Goal: Information Seeking & Learning: Learn about a topic

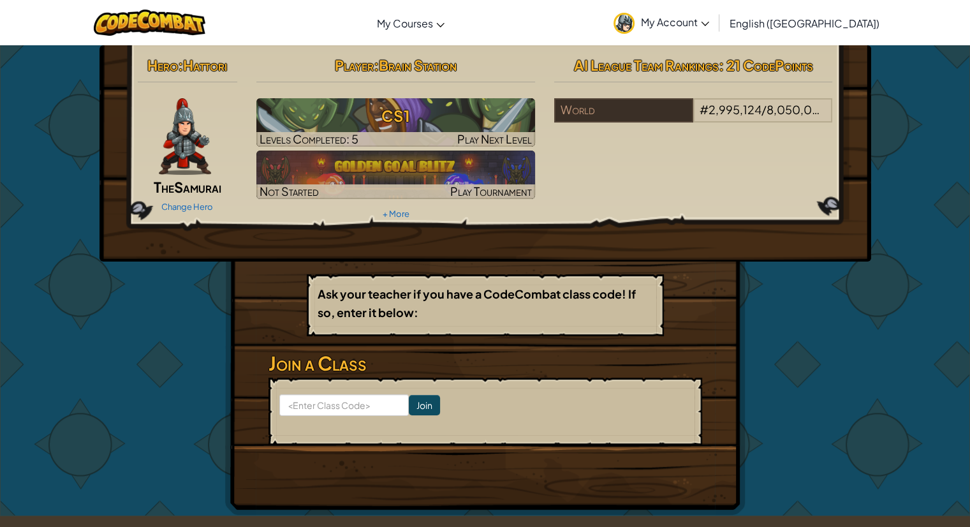
click at [709, 24] on span "My Account" at bounding box center [675, 21] width 68 height 13
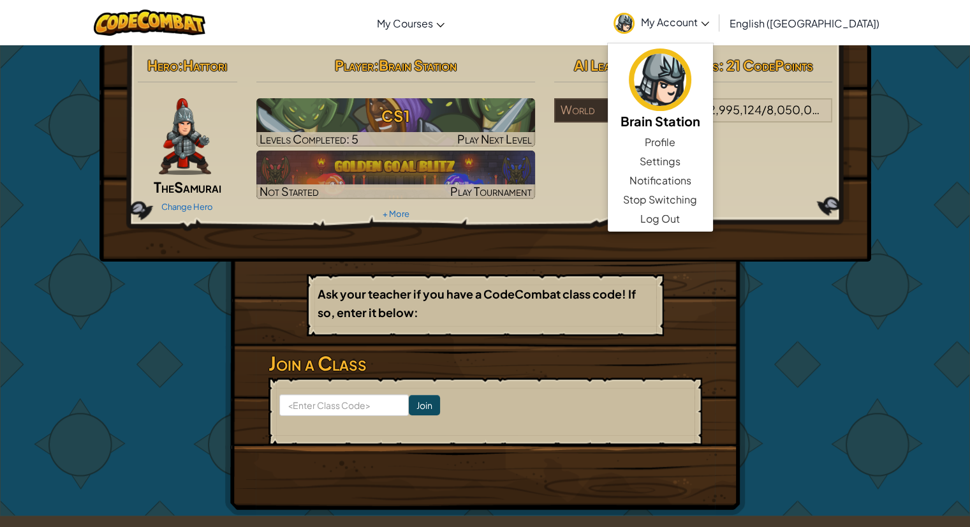
click at [602, 183] on div "Hero : Hattori The Samurai Change Hero Player : Brain Station CS1 Levels Comple…" at bounding box center [485, 137] width 714 height 171
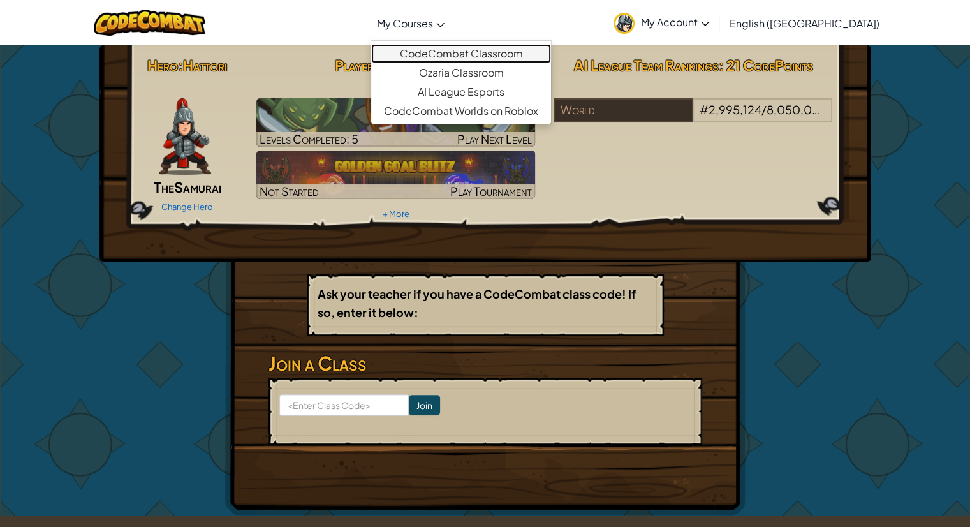
click at [473, 47] on link "CodeCombat Classroom" at bounding box center [461, 53] width 180 height 19
click at [551, 57] on link "CodeCombat Classroom" at bounding box center [461, 53] width 180 height 19
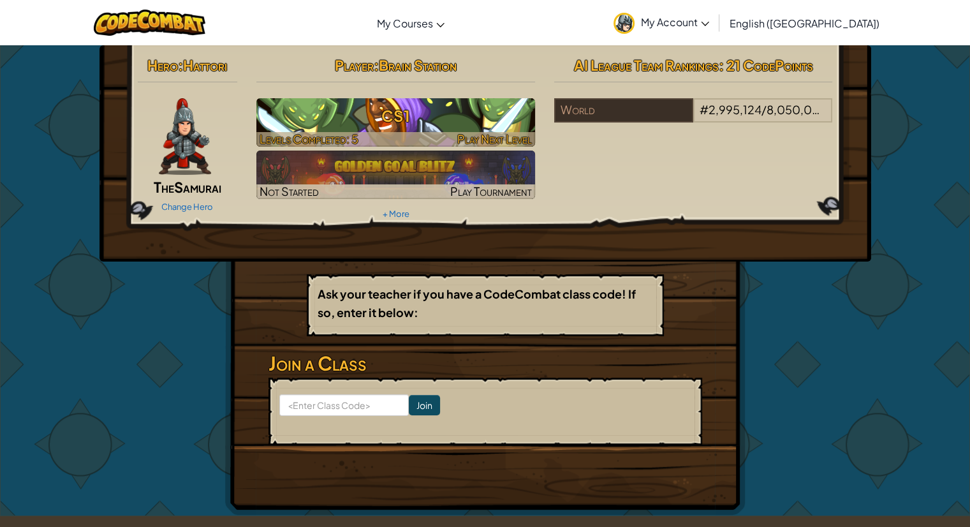
click at [367, 113] on h3 "CS1" at bounding box center [395, 115] width 279 height 29
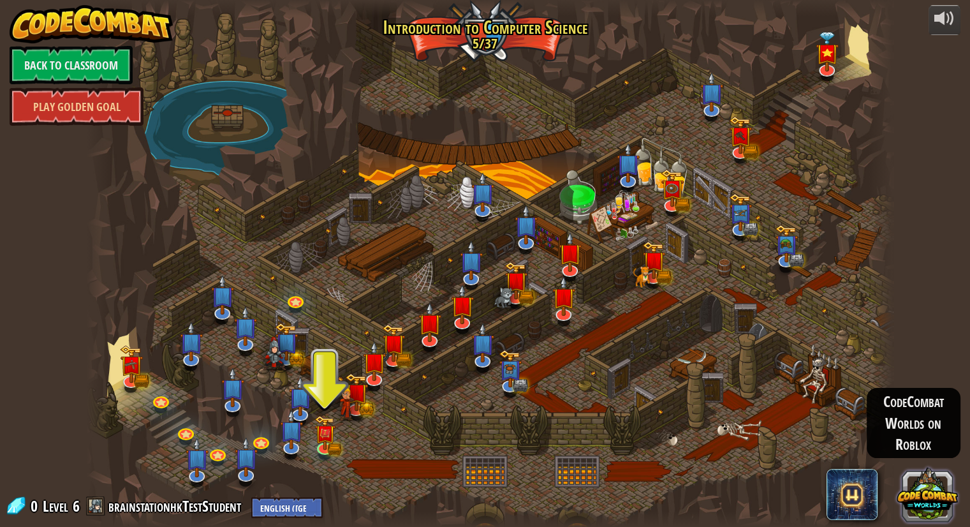
click at [916, 502] on button at bounding box center [926, 493] width 61 height 61
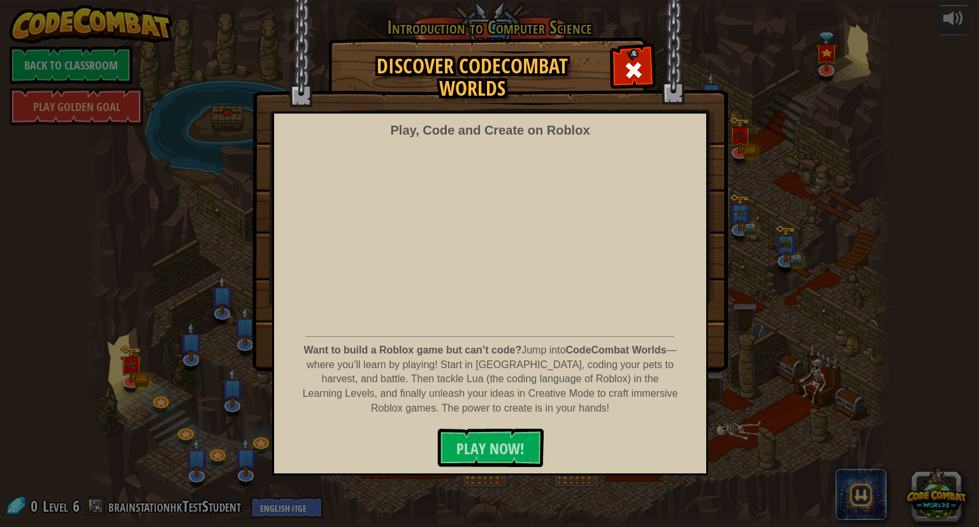
click at [739, 365] on div "Discover CodeCombat Worlds Play, Code and Create on Roblox Want to build a Robl…" at bounding box center [489, 203] width 979 height 331
